Goal: Task Accomplishment & Management: Manage account settings

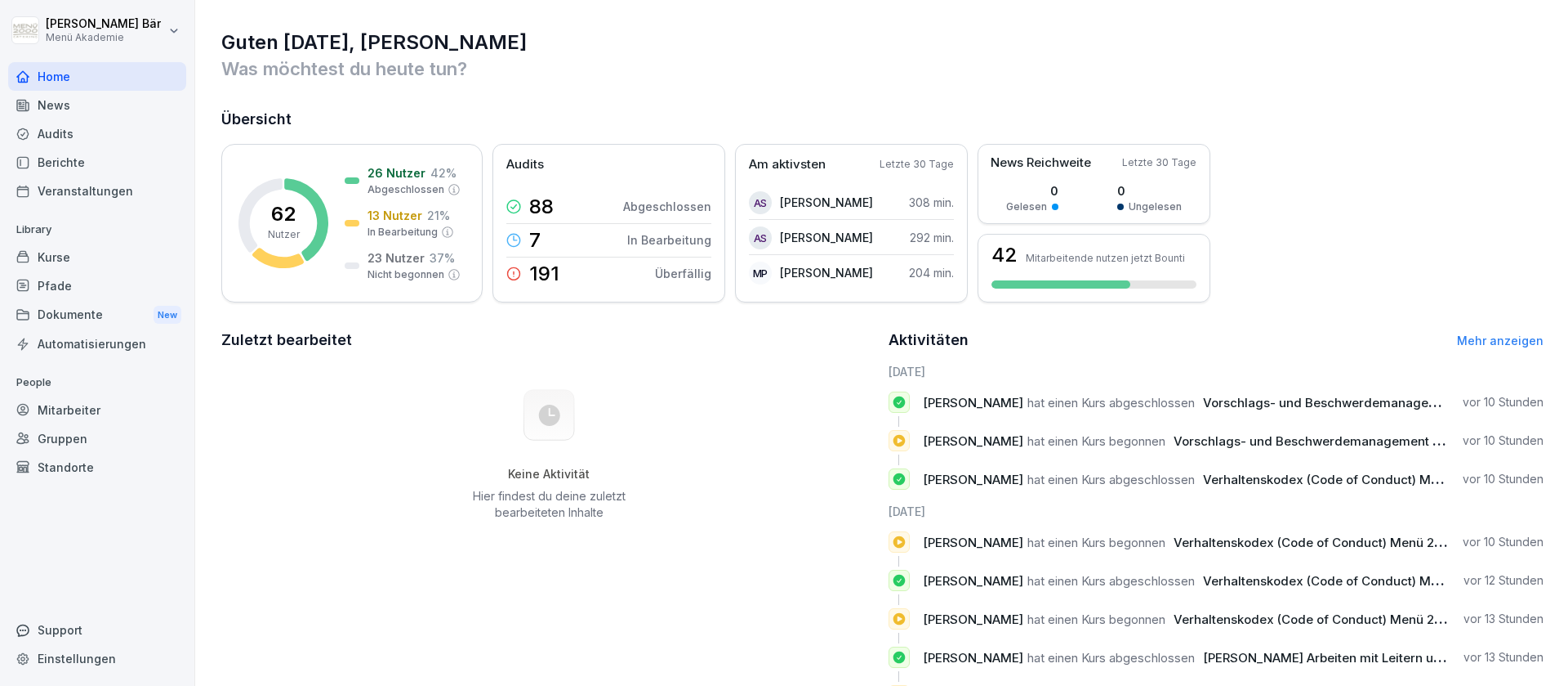
click at [295, 472] on div "Keine Aktivität Hier findest du deine zuletzt bearbeiteten Inhalte" at bounding box center [549, 455] width 656 height 183
click at [137, 148] on div "Berichte" at bounding box center [97, 163] width 178 height 29
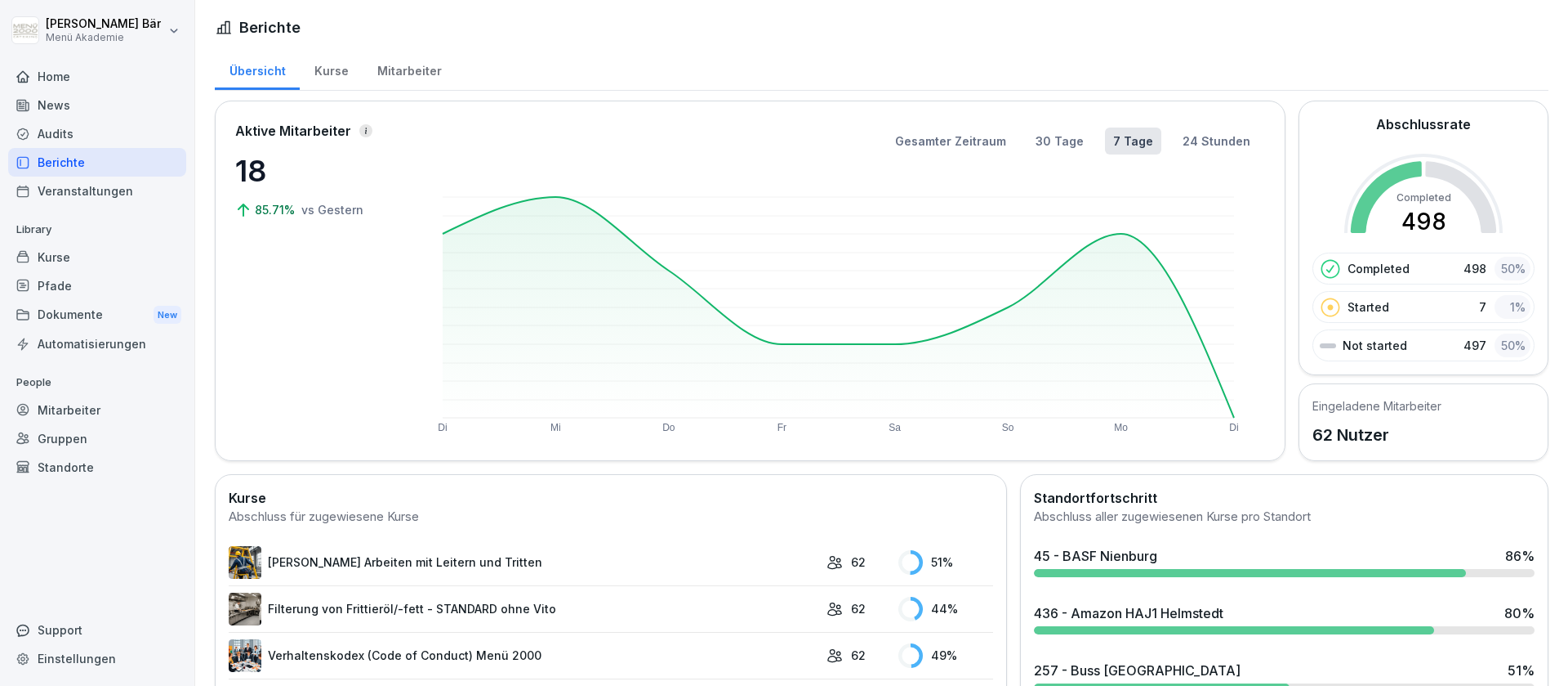
click at [410, 70] on div "Mitarbeiter" at bounding box center [409, 69] width 93 height 42
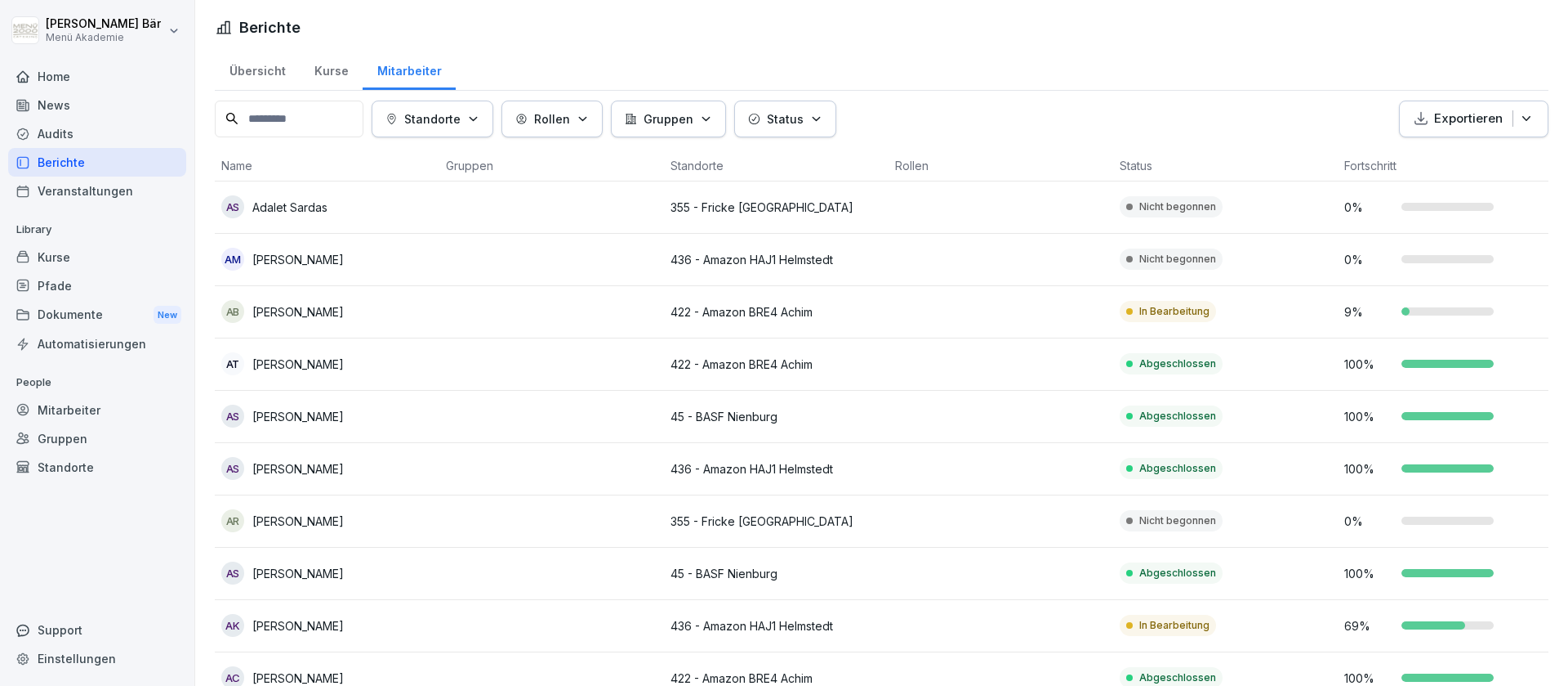
click at [481, 109] on button "Standorte" at bounding box center [433, 118] width 122 height 37
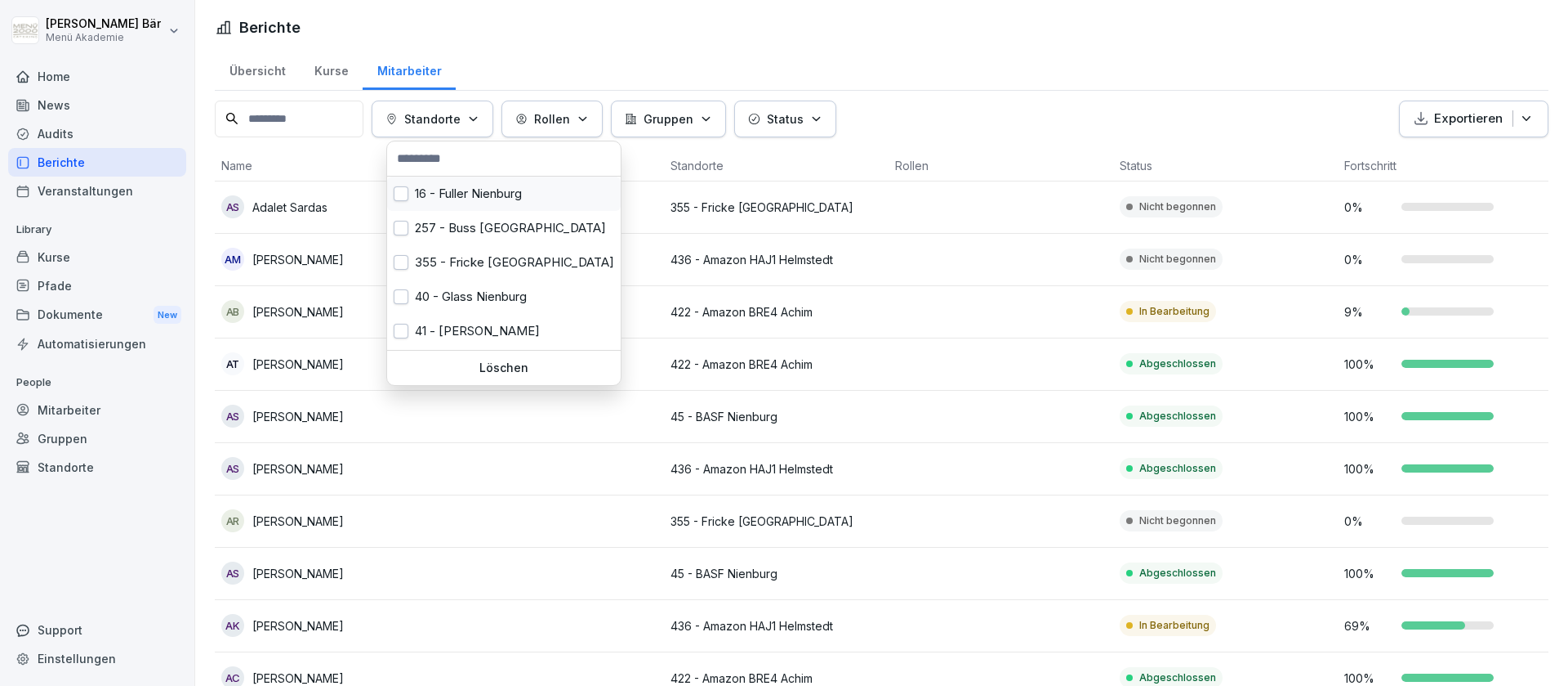
click at [509, 195] on div "16 - Fuller Nienburg" at bounding box center [504, 193] width 234 height 34
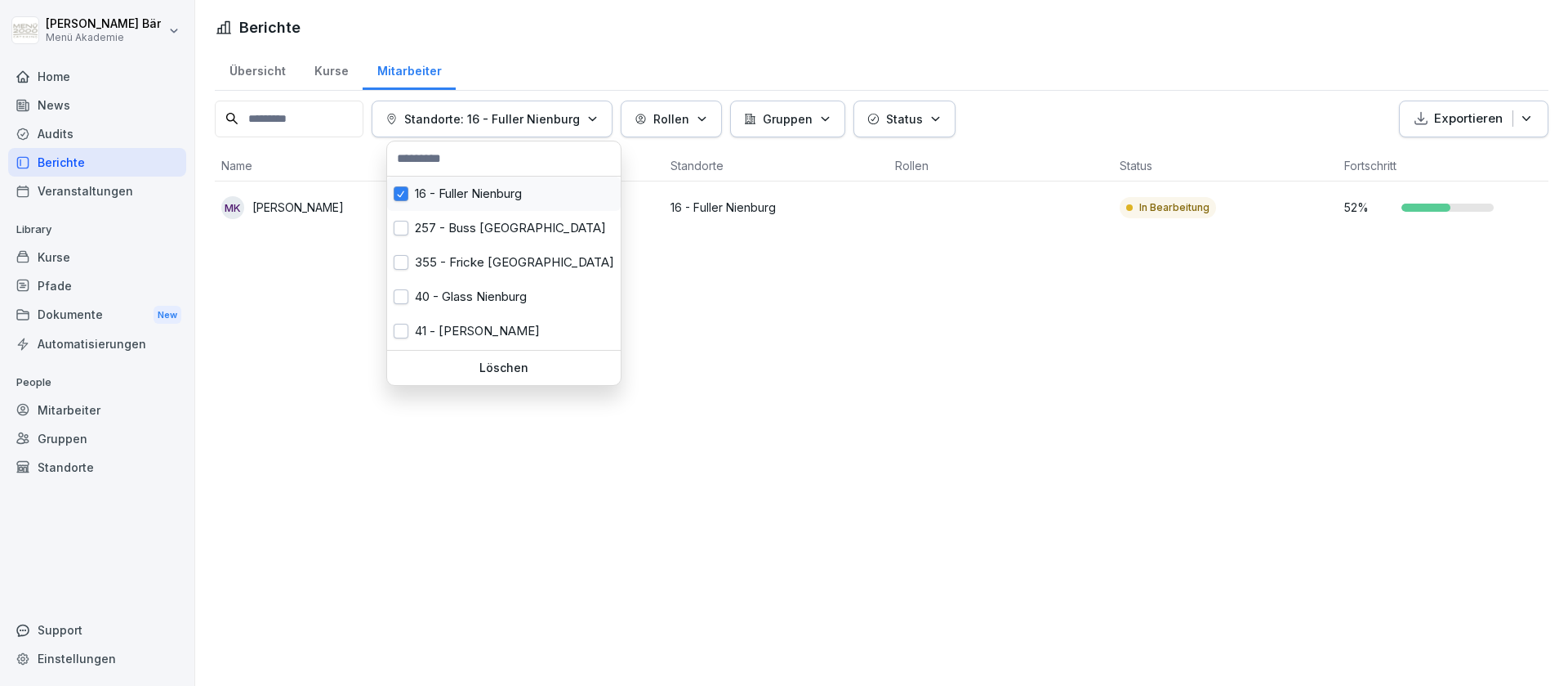
click at [464, 208] on div "16 - Fuller Nienburg" at bounding box center [504, 193] width 234 height 34
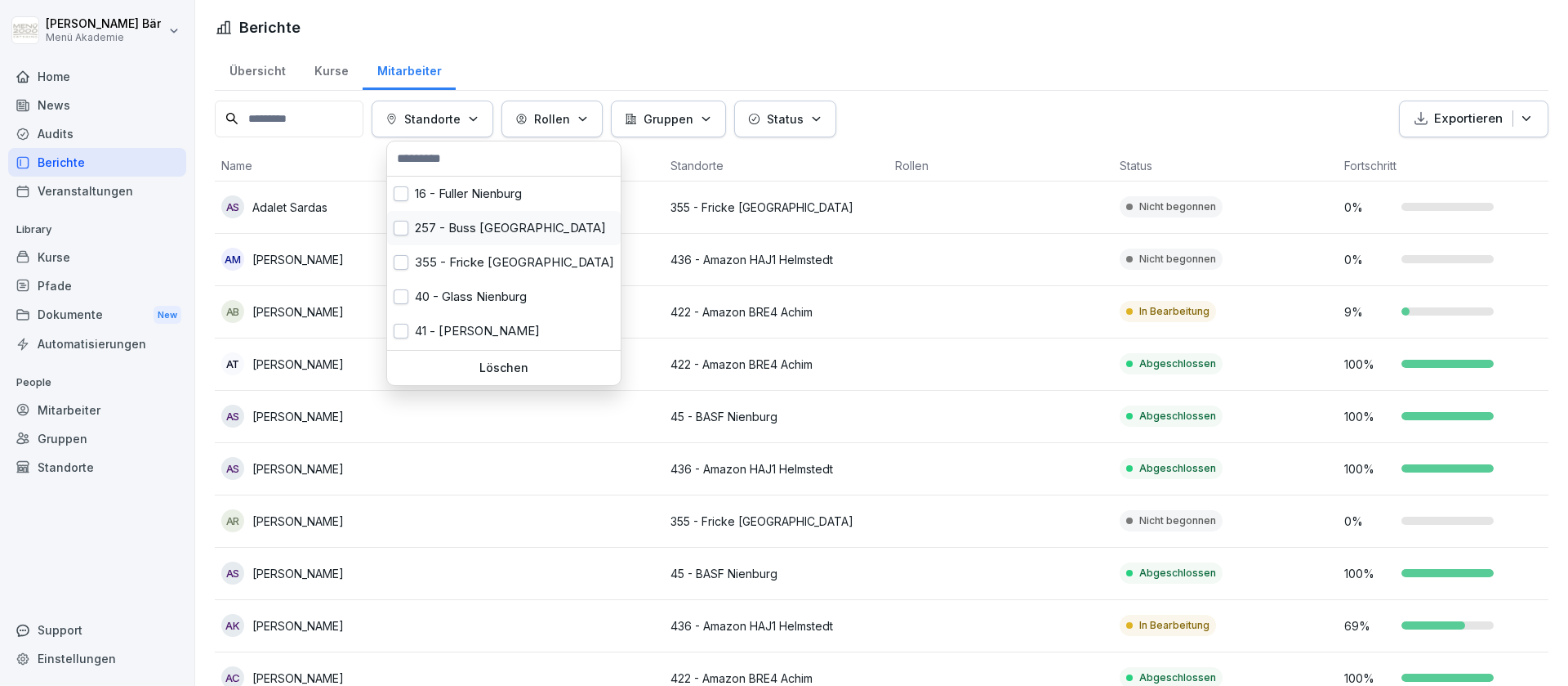
click at [487, 233] on div "257 - Buss [GEOGRAPHIC_DATA]" at bounding box center [504, 228] width 234 height 34
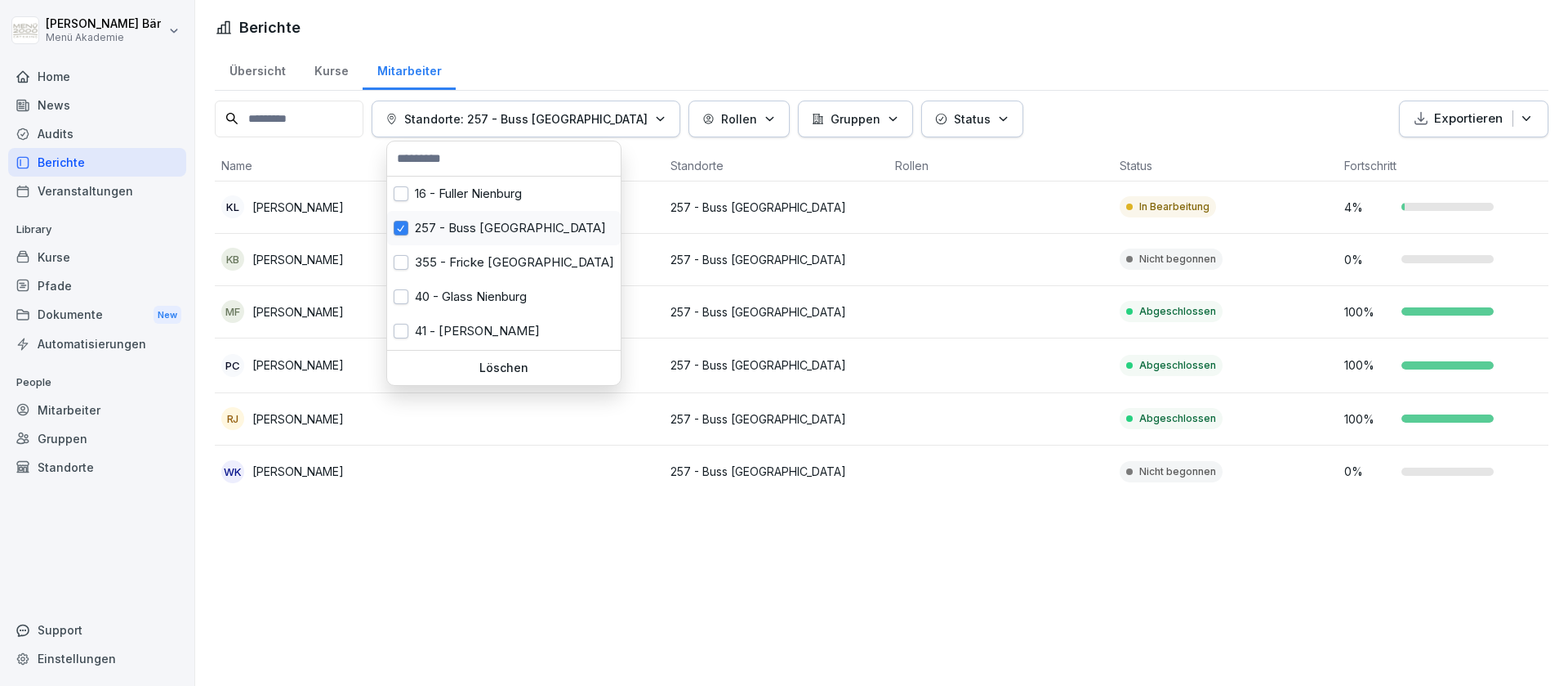
click at [487, 233] on div "257 - Buss [GEOGRAPHIC_DATA]" at bounding box center [504, 228] width 234 height 34
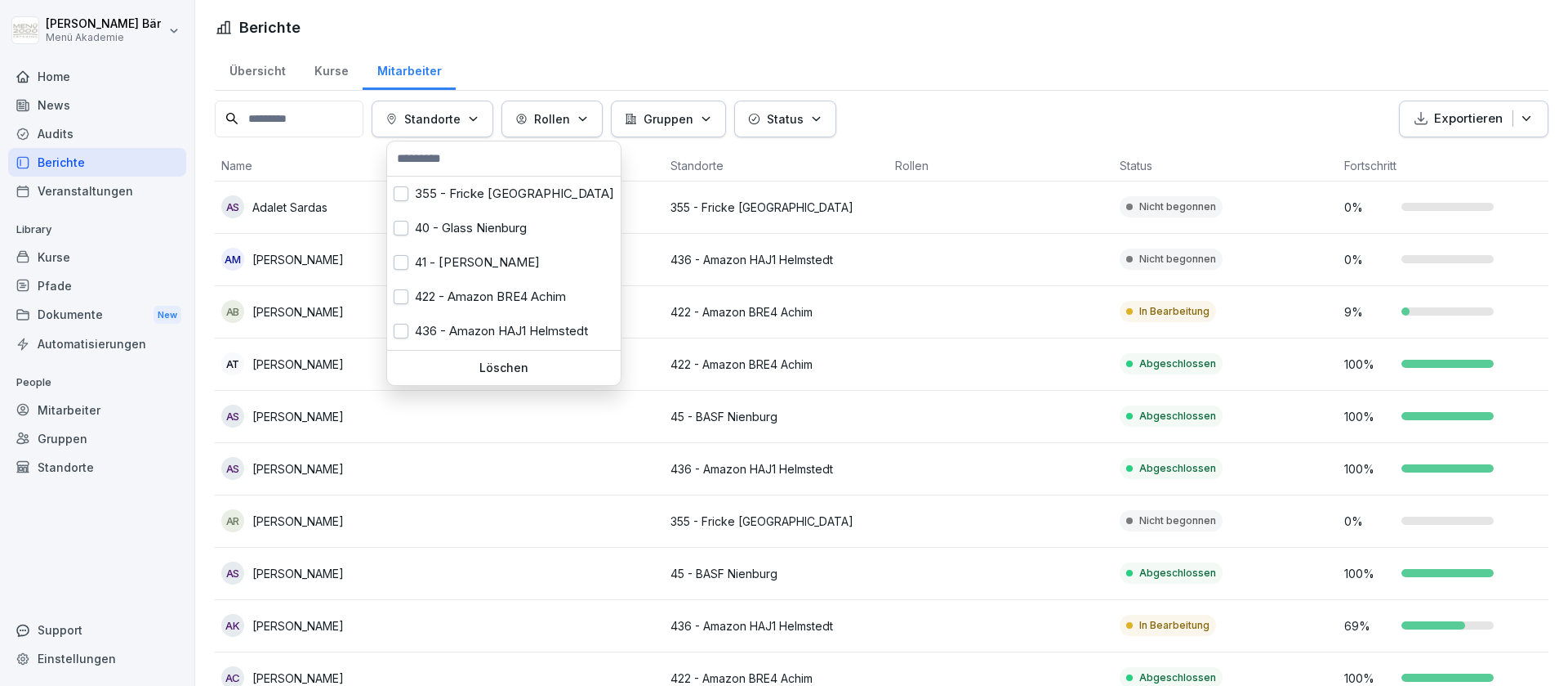
scroll to position [102, 0]
click at [517, 261] on div "422 - Amazon BRE4 Achim" at bounding box center [504, 264] width 234 height 34
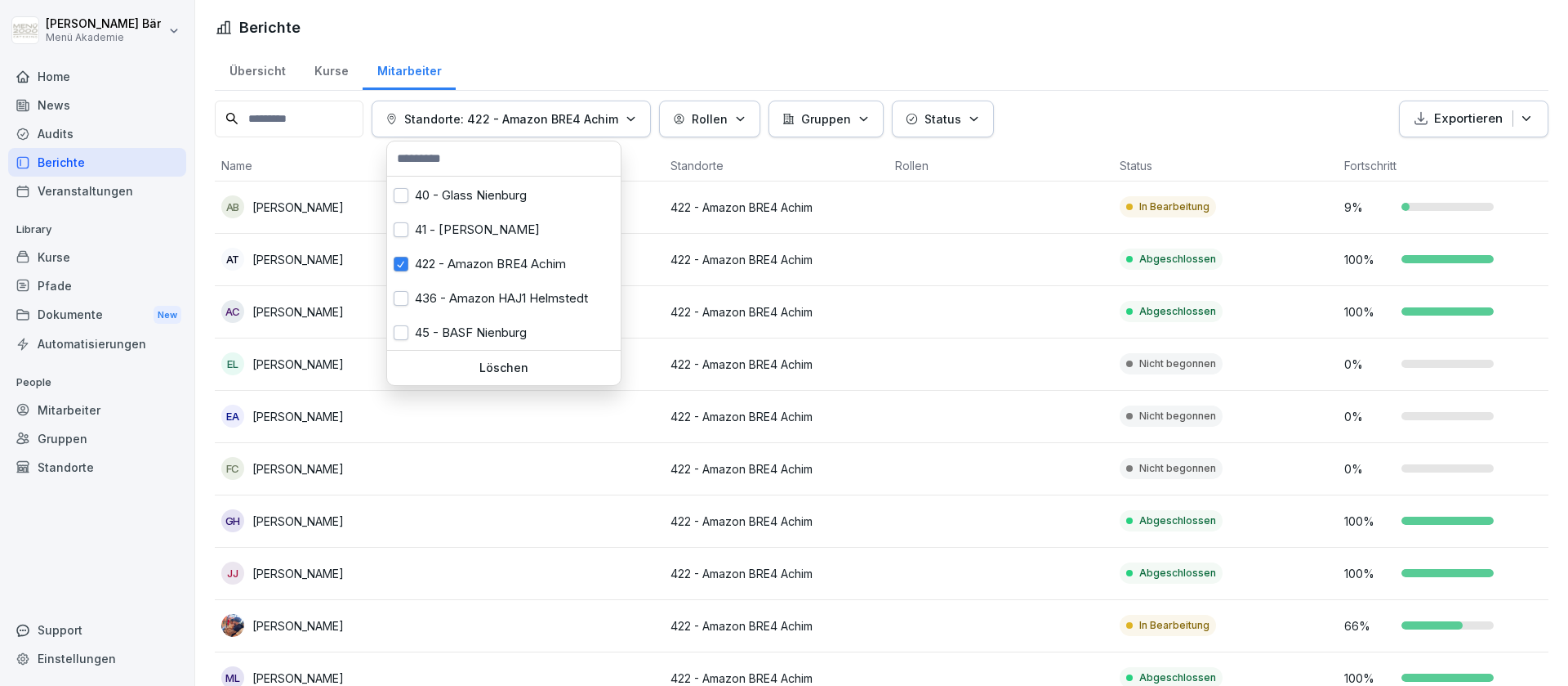
click at [1269, 569] on html "[PERSON_NAME] Menü Akademie Home News Audits Berichte Veranstaltungen Library K…" at bounding box center [784, 343] width 1568 height 686
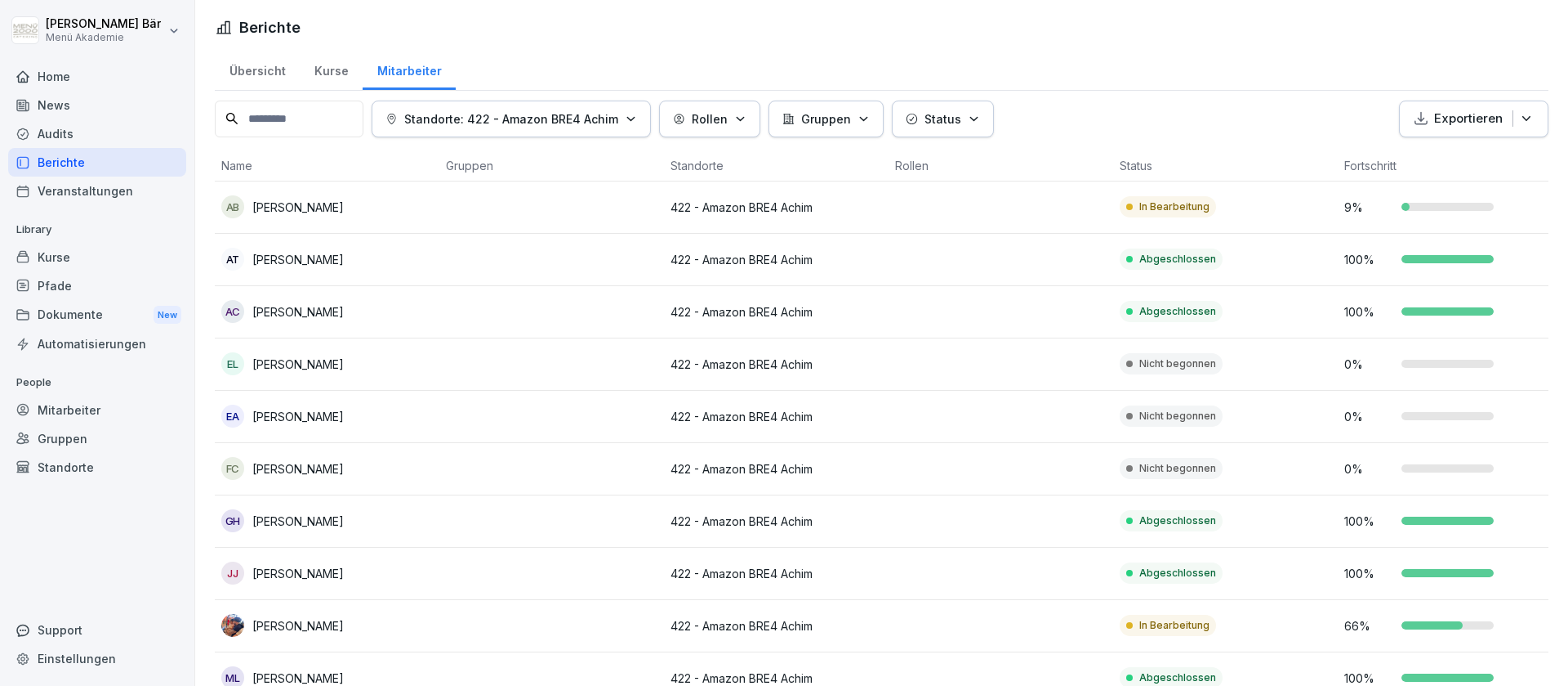
click at [651, 128] on button "Standorte: 422 - Amazon BRE4 Achim" at bounding box center [511, 118] width 279 height 37
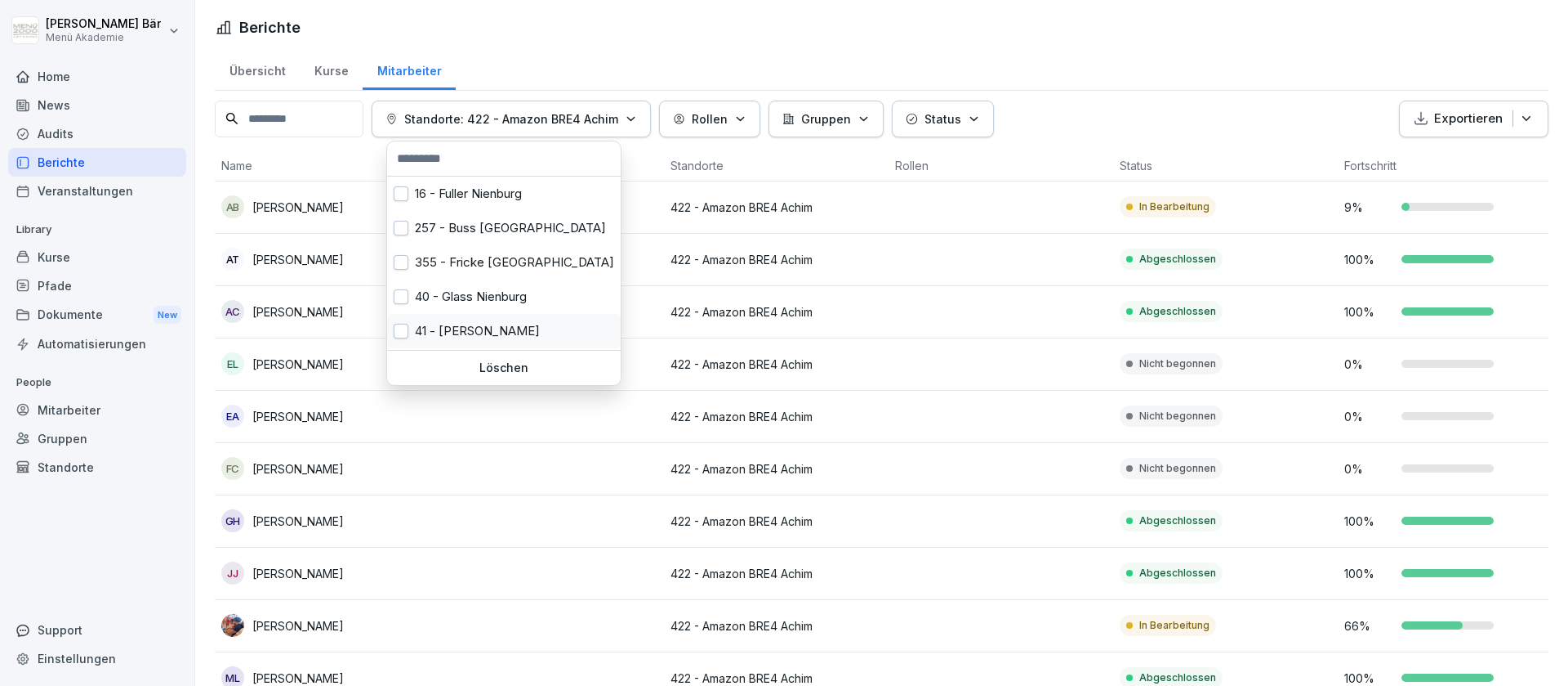
click at [512, 320] on div "41 - [PERSON_NAME]" at bounding box center [504, 331] width 234 height 34
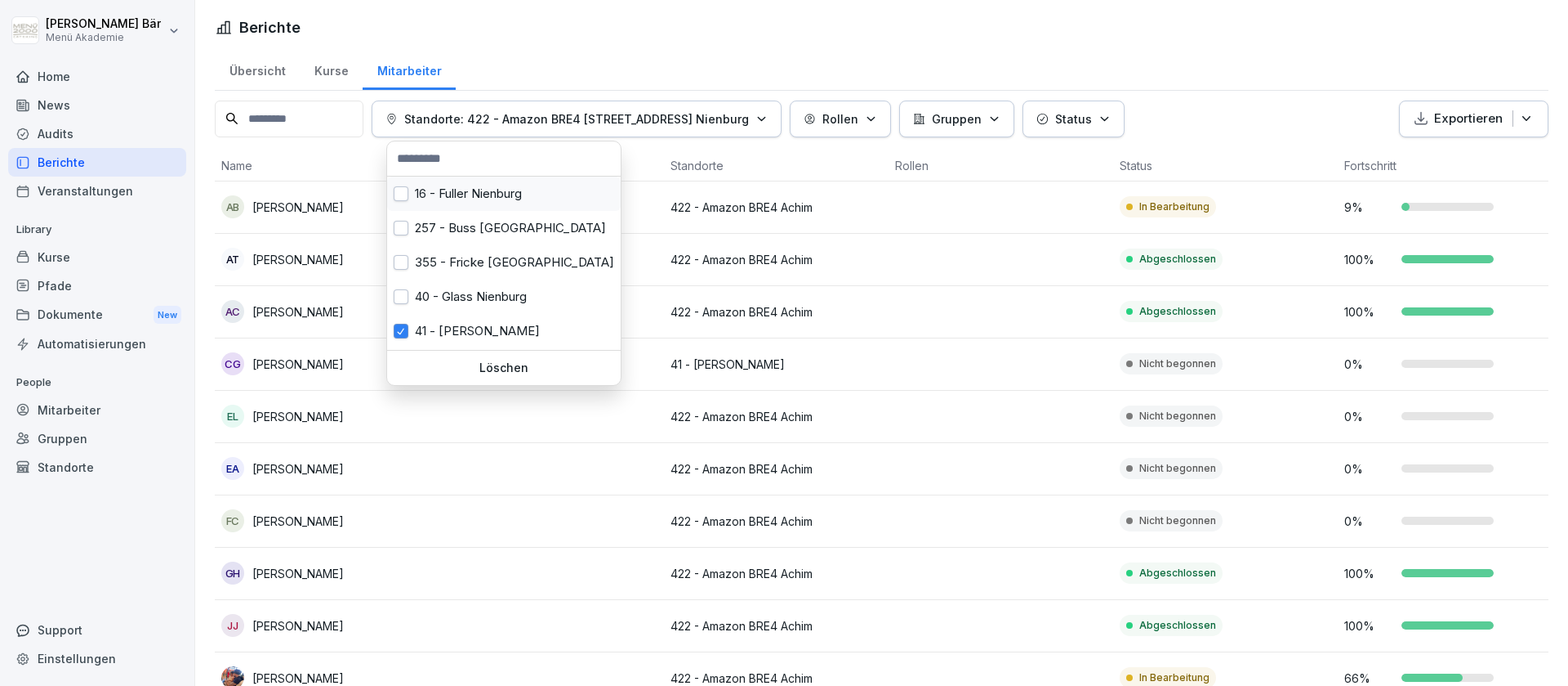
scroll to position [102, 0]
click at [476, 261] on div "422 - Amazon BRE4 Achim" at bounding box center [504, 264] width 234 height 34
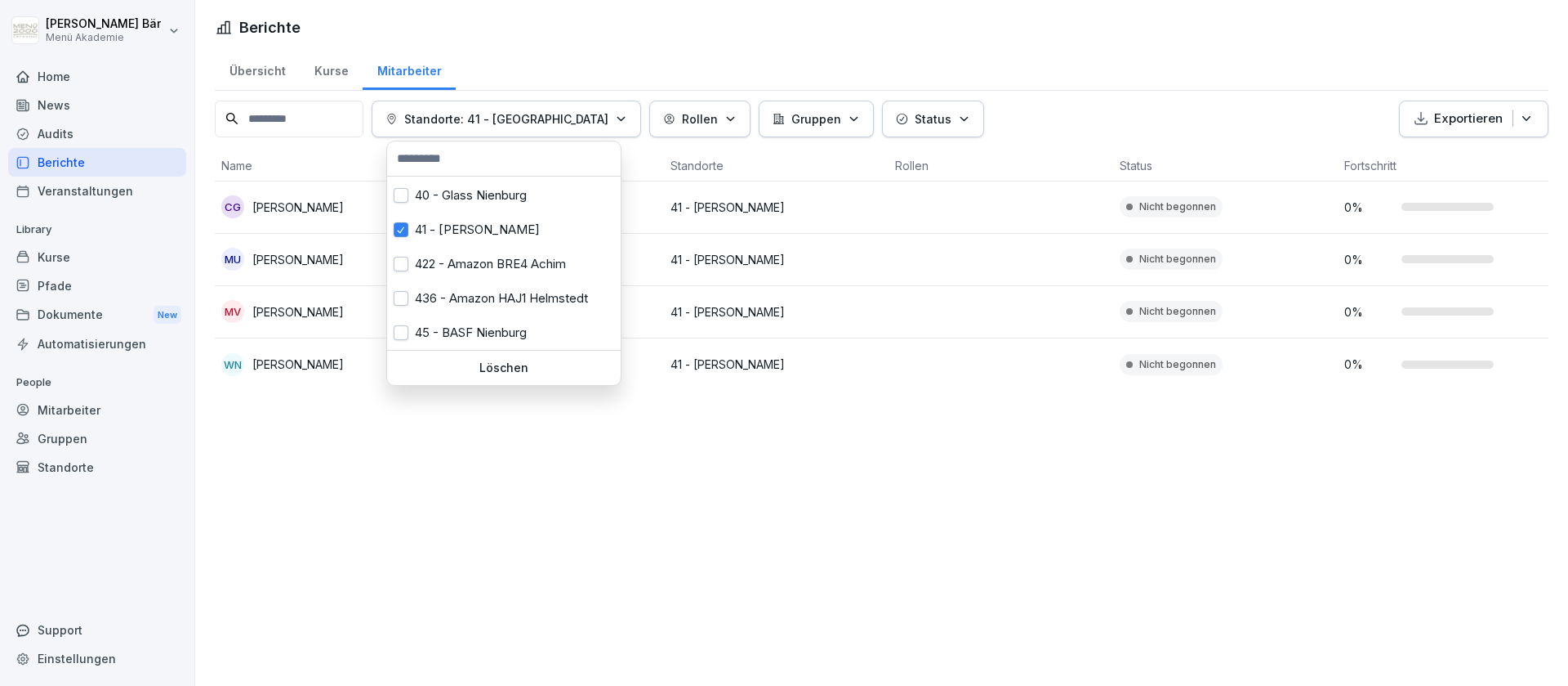
click at [748, 450] on html "[PERSON_NAME] Menü Akademie Home News Audits Berichte Veranstaltungen Library K…" at bounding box center [784, 343] width 1568 height 686
click at [583, 125] on div "Standorte: 41 - [GEOGRAPHIC_DATA]" at bounding box center [507, 118] width 242 height 17
click at [506, 338] on div "41 - [PERSON_NAME]" at bounding box center [504, 331] width 234 height 34
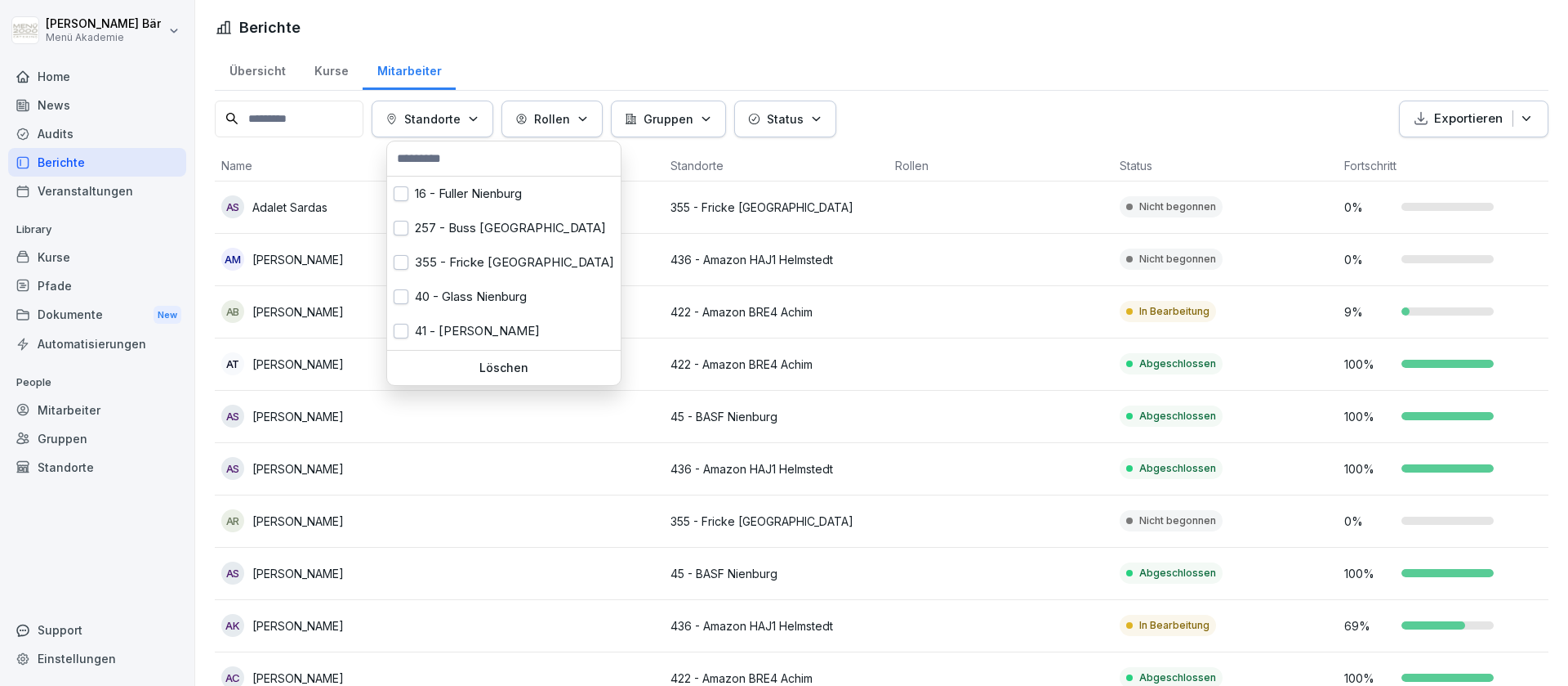
scroll to position [102, 0]
click at [511, 326] on div "45 - BASF Nienburg" at bounding box center [504, 333] width 234 height 34
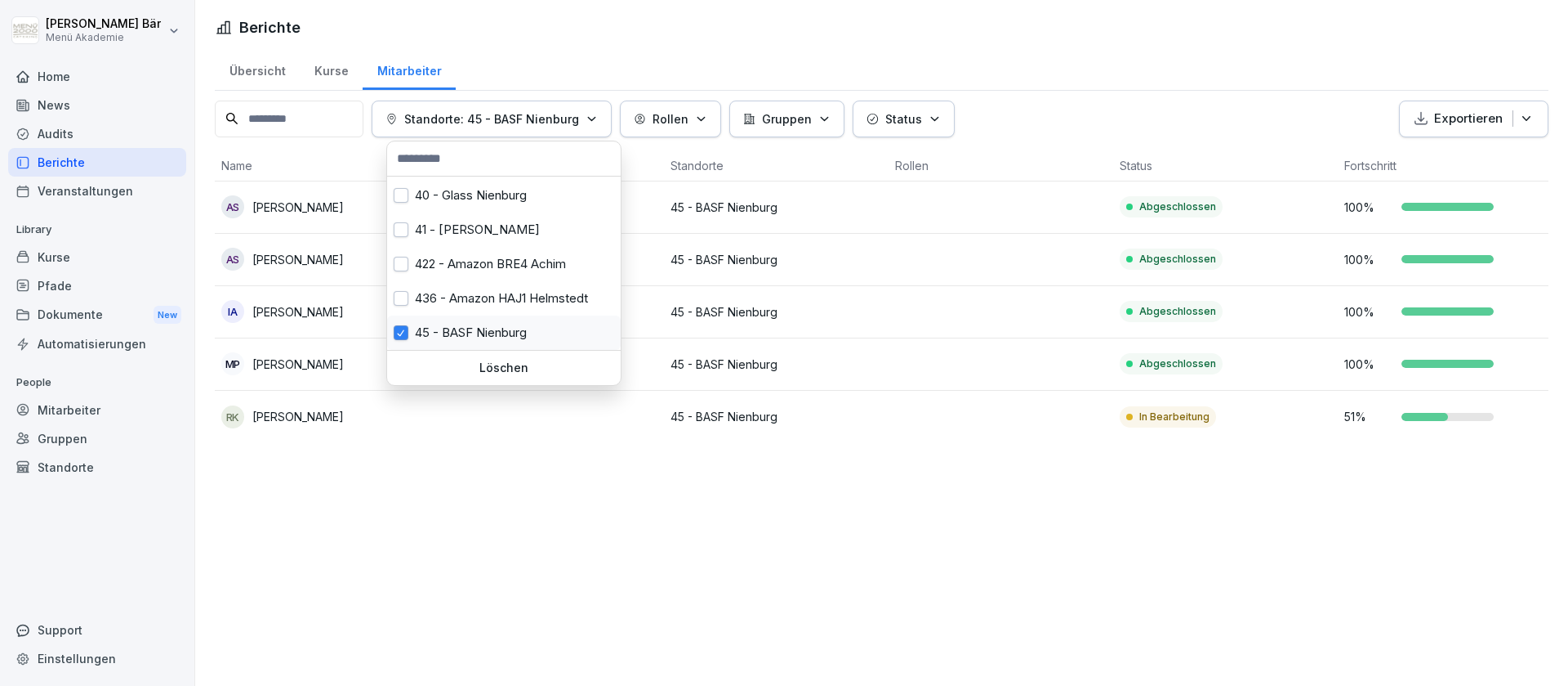
click at [519, 325] on div "45 - BASF Nienburg" at bounding box center [504, 333] width 234 height 34
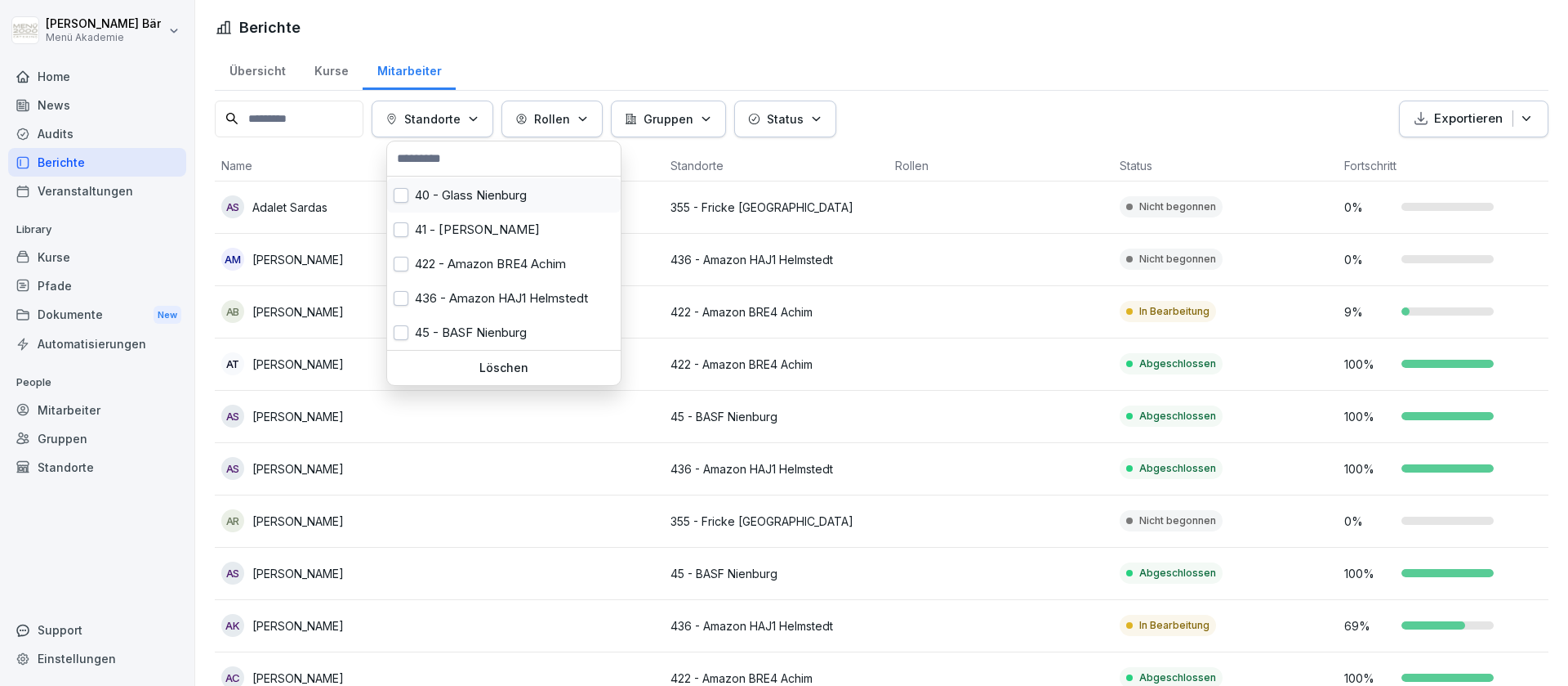
click at [495, 201] on div "40 - Glass Nienburg" at bounding box center [504, 195] width 234 height 34
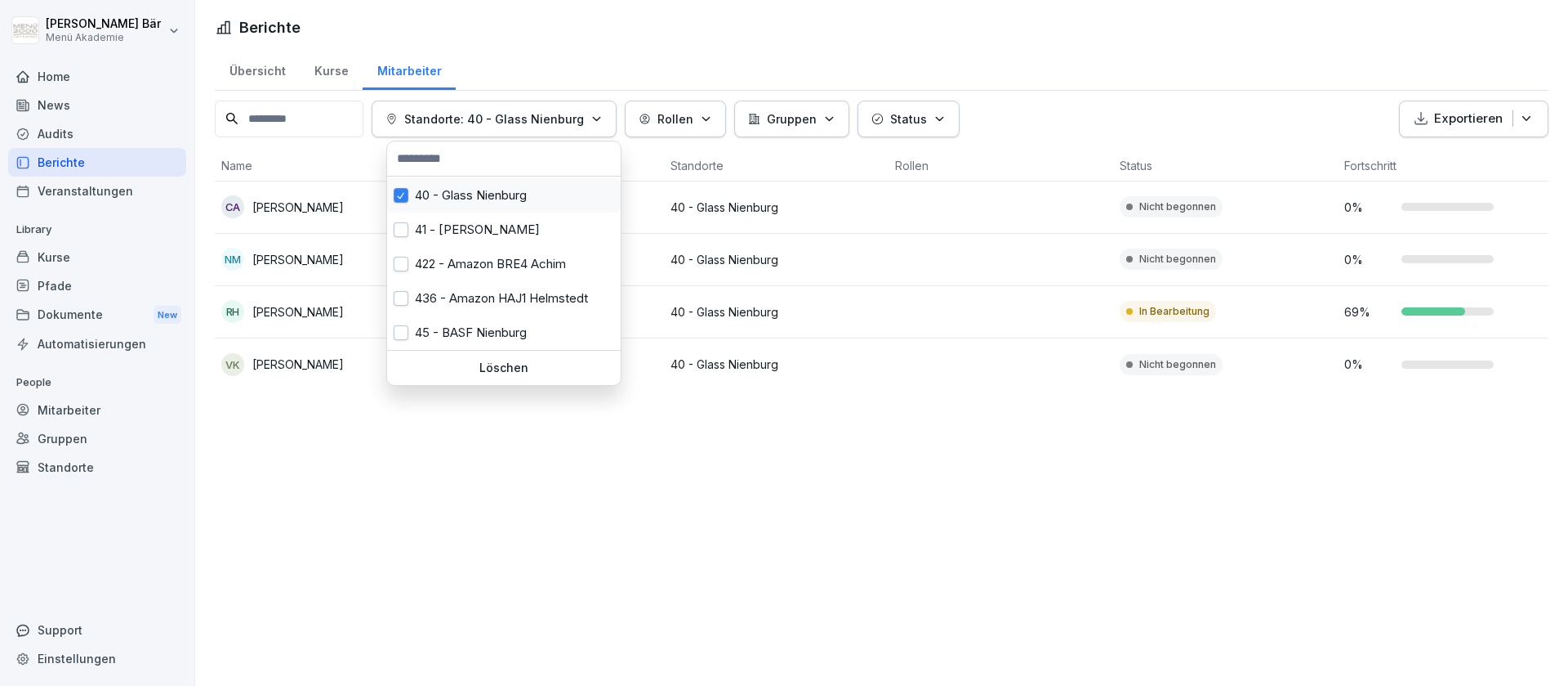
click at [495, 204] on div "40 - Glass Nienburg" at bounding box center [504, 195] width 234 height 34
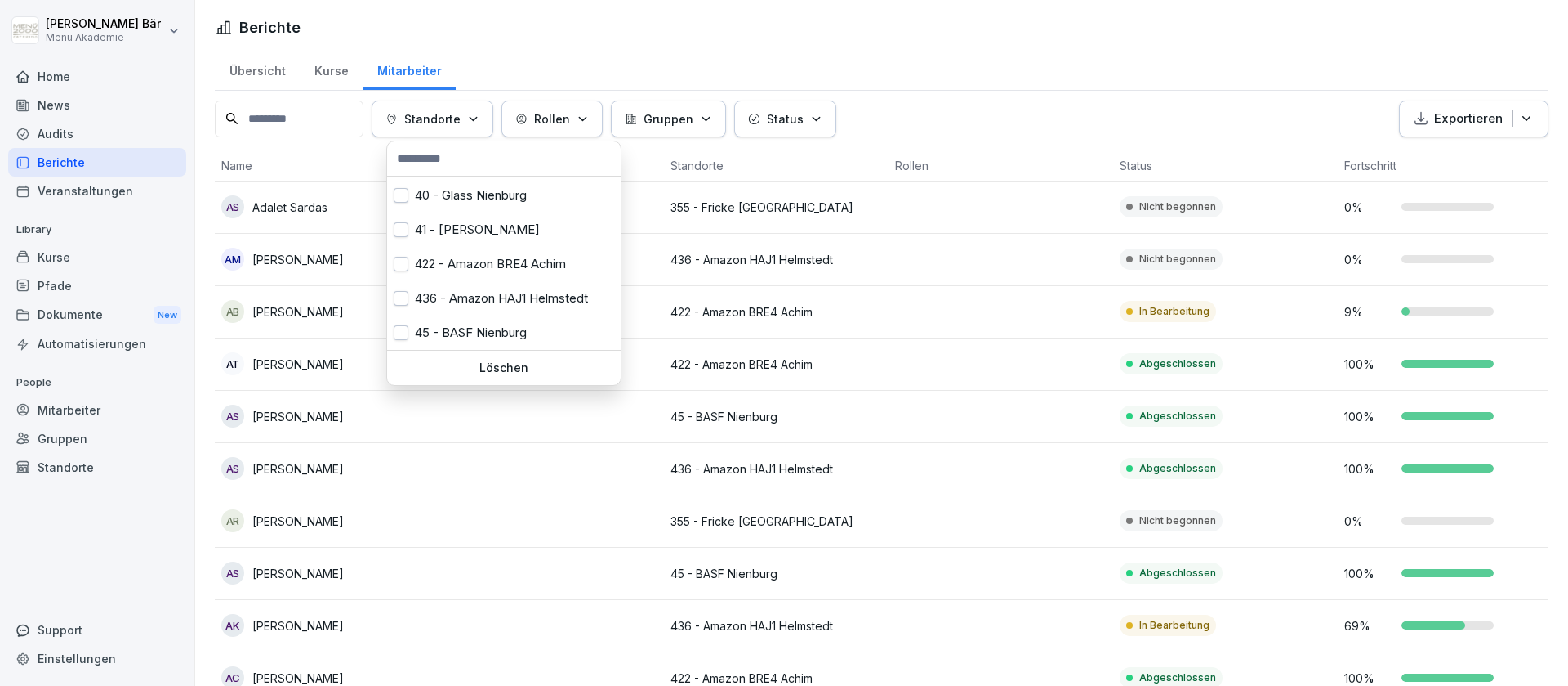
click at [1099, 56] on html "[PERSON_NAME] Menü Akademie Home News Audits Berichte Veranstaltungen Library K…" at bounding box center [784, 343] width 1568 height 686
